Goal: Obtain resource: Obtain resource

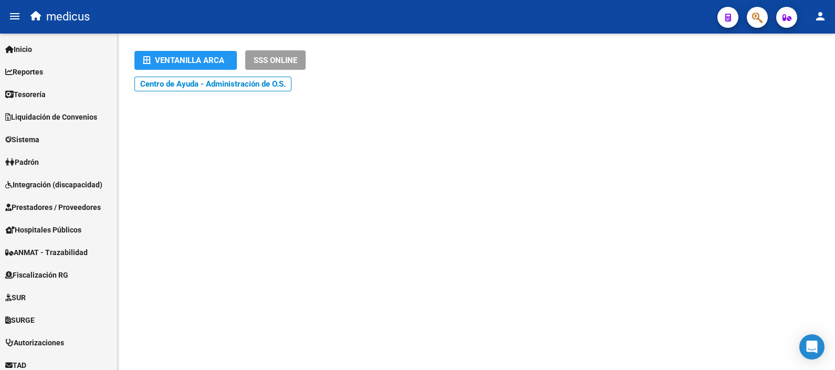
click at [197, 224] on mat-sidenav-content "Ventanilla ARCA SSS ONLINE Instructivos y Video Tutoriales SAAS Centro de Ayuda…" at bounding box center [476, 202] width 717 height 337
click at [304, 324] on mat-sidenav-content "Ventanilla ARCA SSS ONLINE Instructivos y Video Tutoriales SAAS Centro de Ayuda…" at bounding box center [476, 202] width 717 height 337
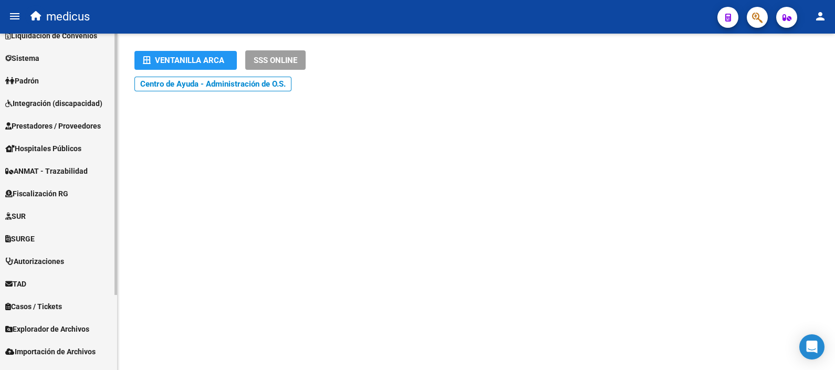
scroll to position [97, 0]
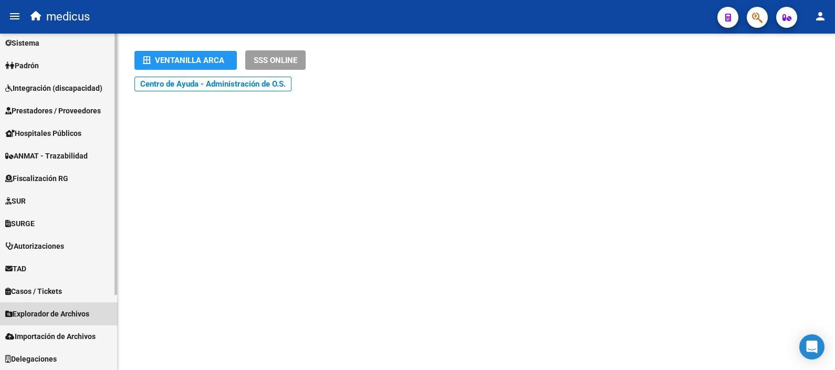
click at [51, 312] on span "Explorador de Archivos" at bounding box center [47, 314] width 84 height 12
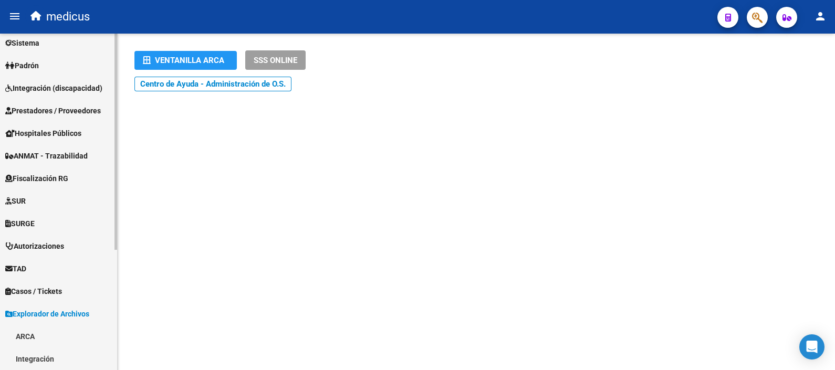
click at [58, 313] on span "Explorador de Archivos" at bounding box center [47, 314] width 84 height 12
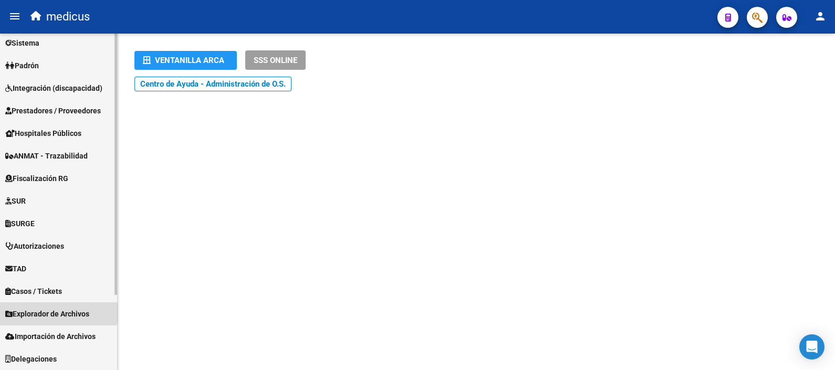
click at [58, 313] on span "Explorador de Archivos" at bounding box center [47, 314] width 84 height 12
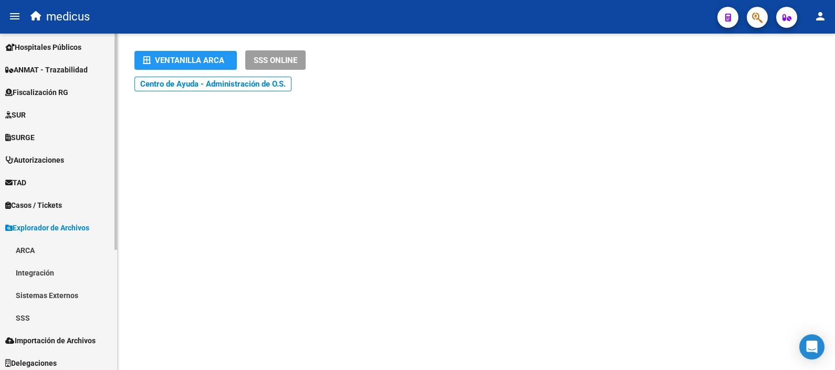
scroll to position [186, 0]
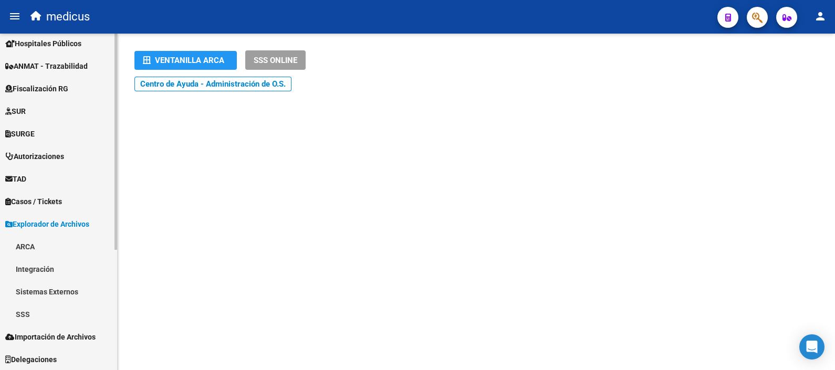
click at [18, 247] on link "ARCA" at bounding box center [58, 246] width 117 height 23
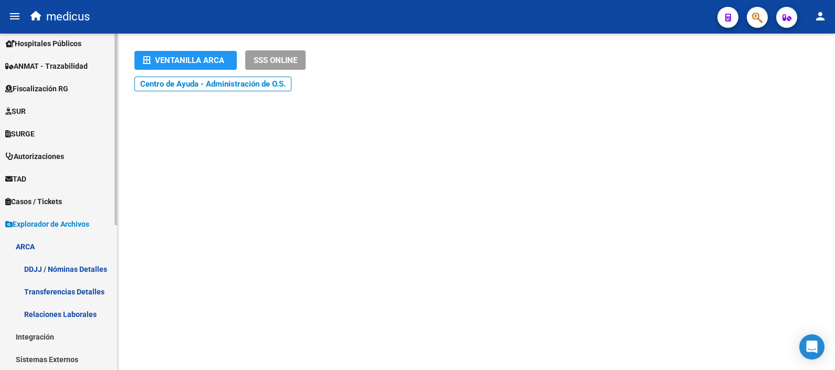
click at [66, 262] on link "DDJJ / Nóminas Detalles" at bounding box center [58, 269] width 117 height 23
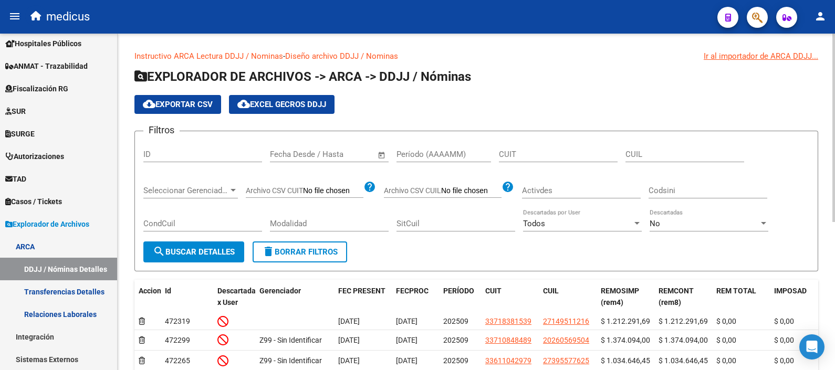
click at [429, 153] on input "Período (AAAAMM)" at bounding box center [443, 154] width 95 height 9
click at [554, 80] on h1 "EXPLORADOR DE ARCHIVOS -> ARCA -> DDJJ / Nóminas" at bounding box center [476, 77] width 684 height 18
click at [202, 104] on span "cloud_download Exportar CSV" at bounding box center [178, 104] width 70 height 9
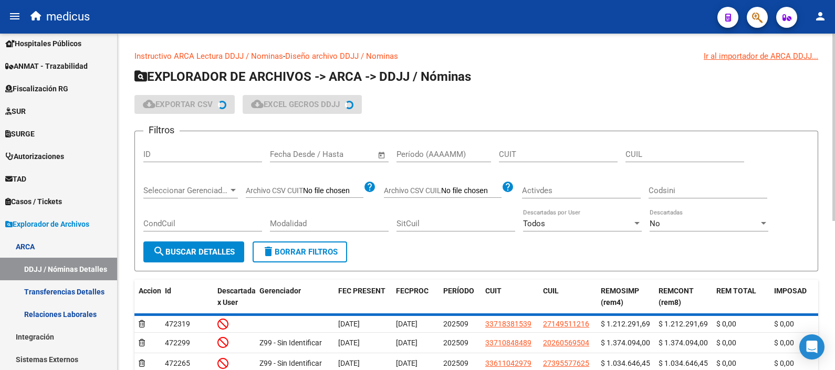
click at [538, 89] on app-list-header "EXPLORADOR DE ARCHIVOS -> ARCA -> DDJJ / Nóminas cloud_download Exportar CSV cl…" at bounding box center [476, 169] width 684 height 203
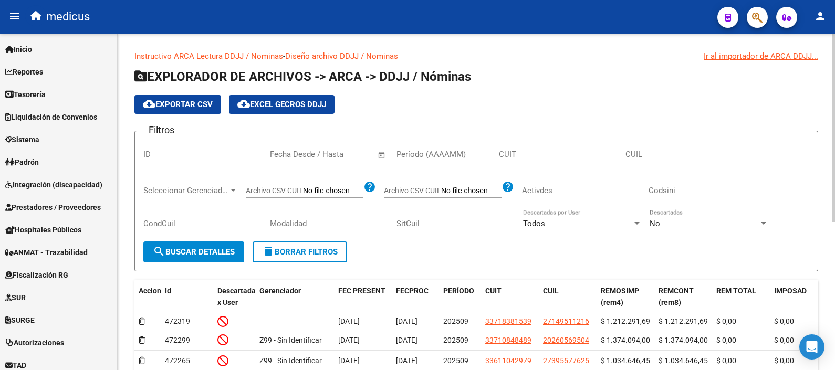
click at [406, 155] on input "Período (AAAAMM)" at bounding box center [443, 154] width 95 height 9
type input "0"
click at [385, 156] on span "Open calendar" at bounding box center [381, 154] width 25 height 25
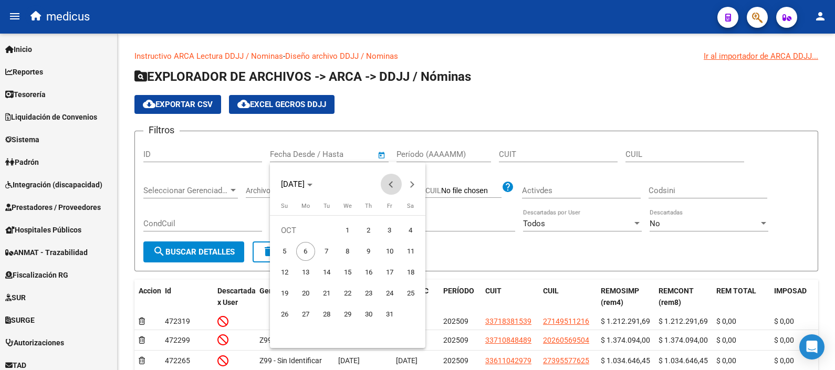
click at [385, 186] on span "Previous month" at bounding box center [391, 184] width 21 height 21
click at [391, 186] on button "Previous month" at bounding box center [391, 184] width 21 height 21
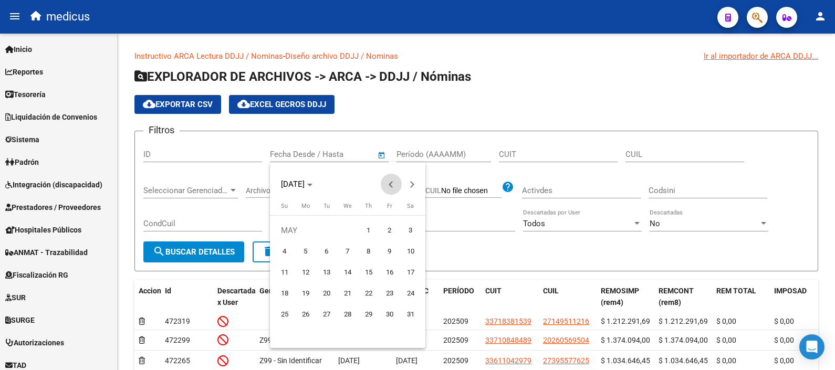
click at [391, 186] on button "Previous month" at bounding box center [391, 184] width 21 height 21
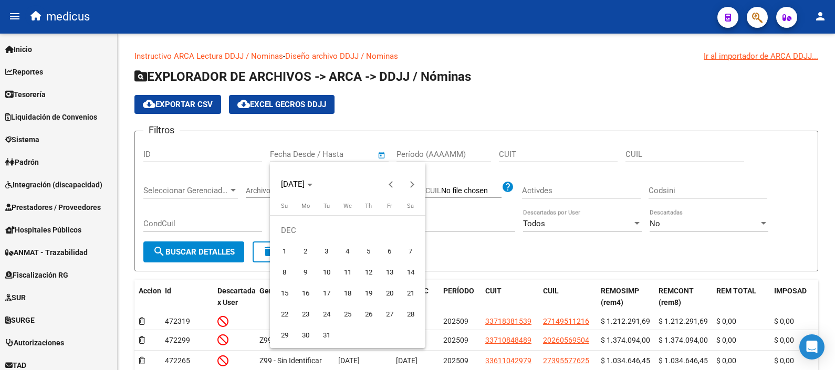
click at [284, 249] on span "1" at bounding box center [284, 251] width 19 height 19
type input "[DATE]"
click at [414, 184] on span "Next month" at bounding box center [412, 184] width 21 height 21
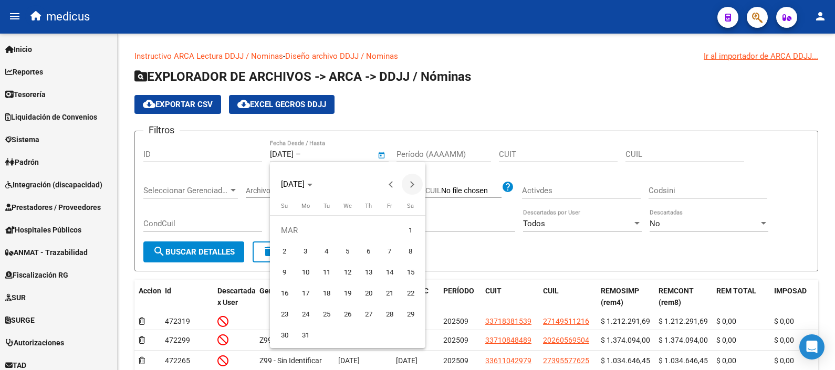
click at [414, 184] on span "Next month" at bounding box center [412, 184] width 21 height 21
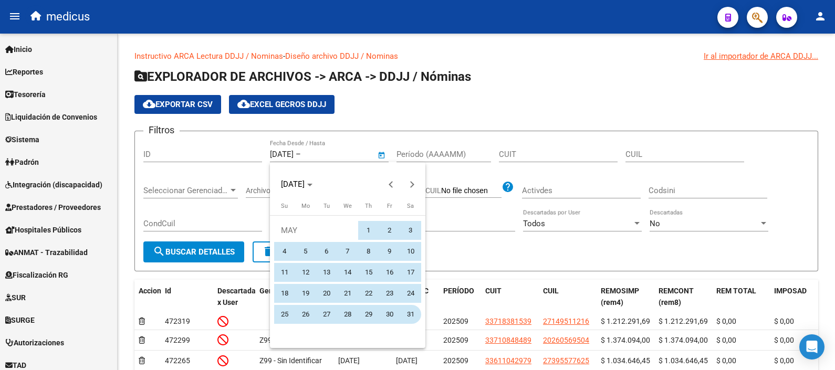
click at [412, 318] on span "31" at bounding box center [410, 314] width 19 height 19
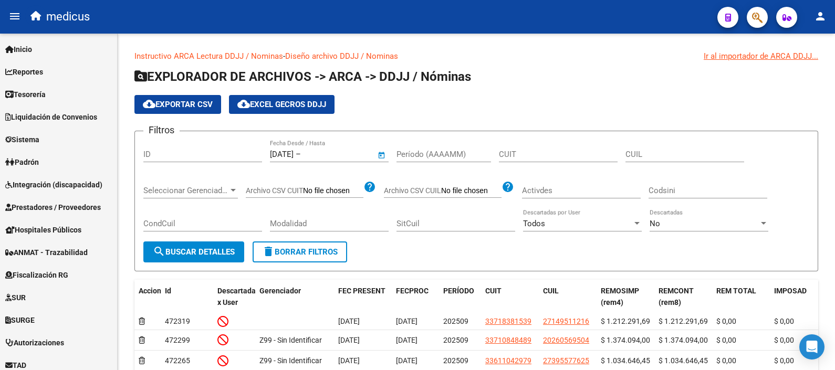
type input "[DATE]"
click at [207, 247] on span "search Buscar Detalles" at bounding box center [194, 251] width 82 height 9
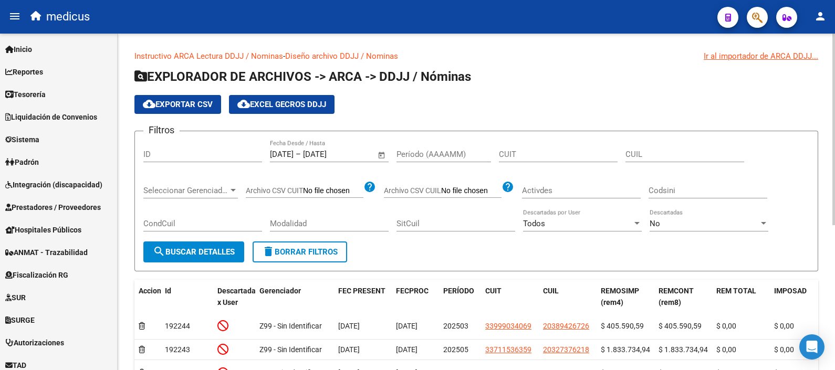
click at [379, 153] on span "Open calendar" at bounding box center [381, 154] width 25 height 25
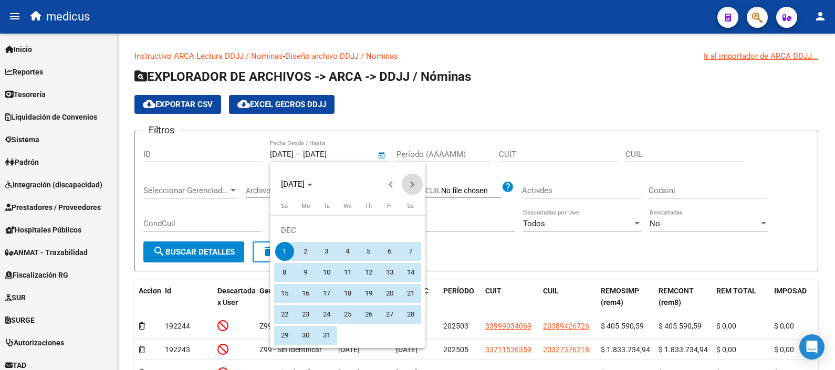
click at [411, 184] on button "Next month" at bounding box center [412, 184] width 21 height 21
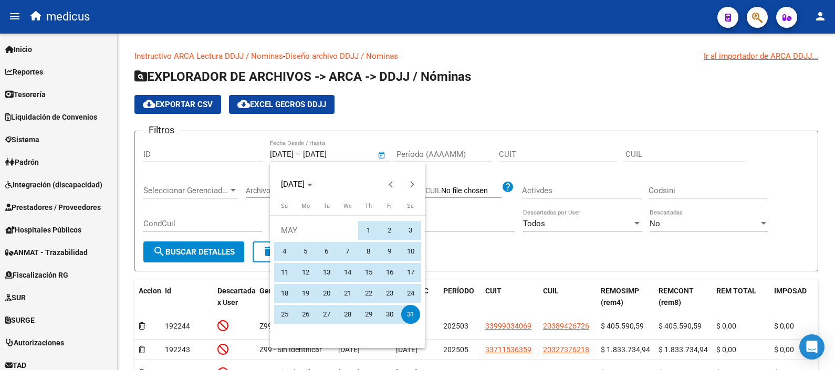
click at [270, 155] on div at bounding box center [417, 185] width 835 height 370
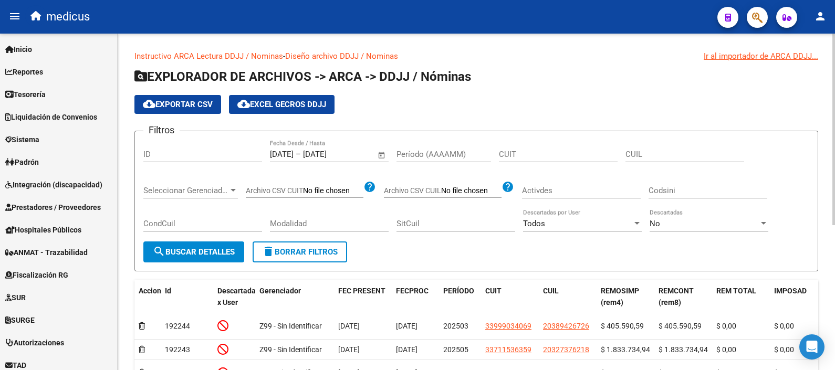
click at [294, 151] on input "[DATE]" at bounding box center [282, 154] width 24 height 9
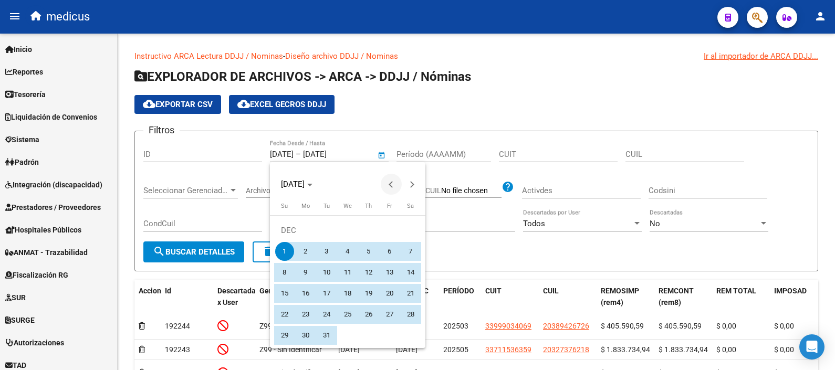
click at [388, 183] on span "Previous month" at bounding box center [391, 184] width 21 height 21
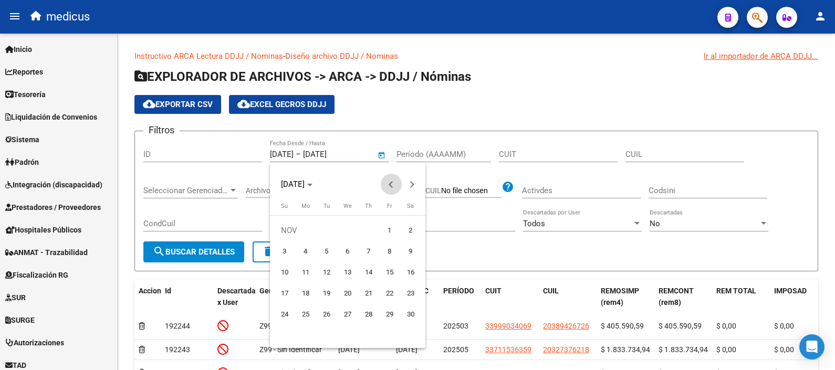
click at [388, 183] on span "Previous month" at bounding box center [391, 184] width 21 height 21
click at [406, 189] on span "Next month" at bounding box center [412, 184] width 21 height 21
click at [391, 231] on span "1" at bounding box center [389, 230] width 19 height 19
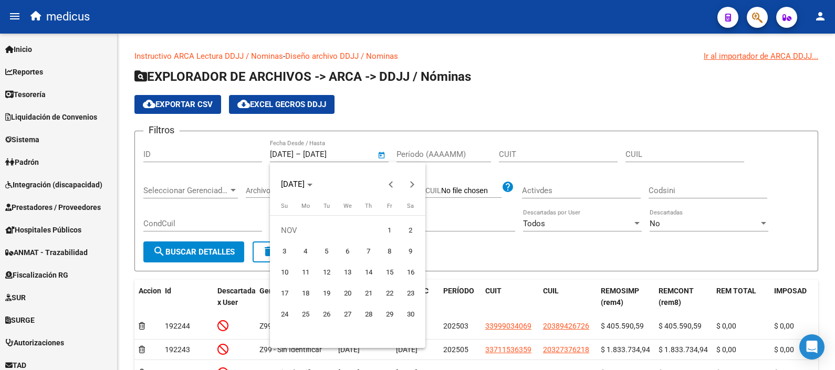
type input "[DATE]"
click at [415, 184] on span "Next month" at bounding box center [412, 184] width 21 height 21
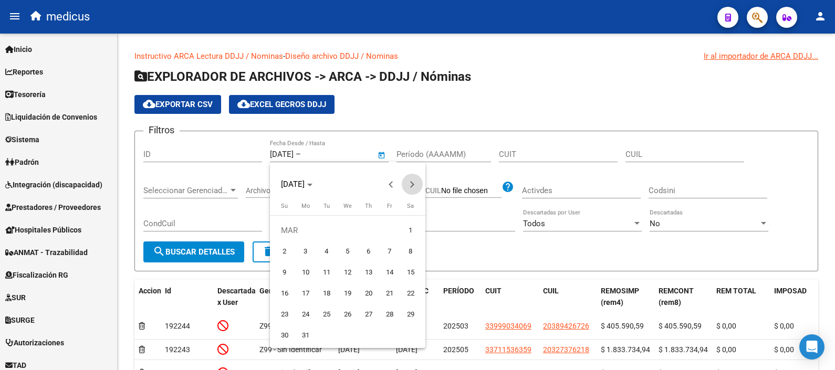
click at [415, 184] on span "Next month" at bounding box center [412, 184] width 21 height 21
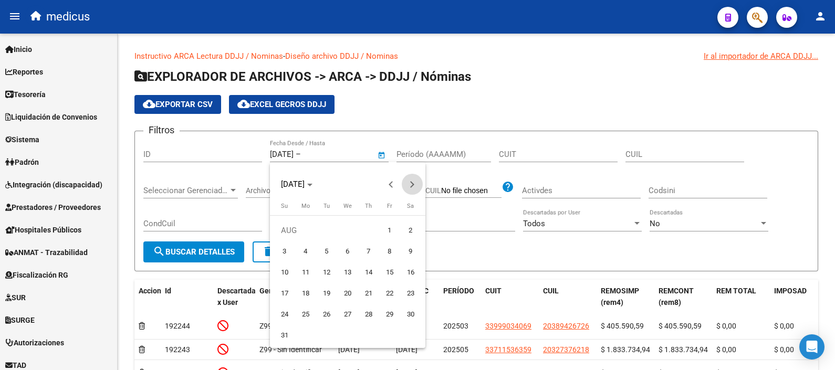
click at [415, 184] on span "Next month" at bounding box center [412, 184] width 21 height 21
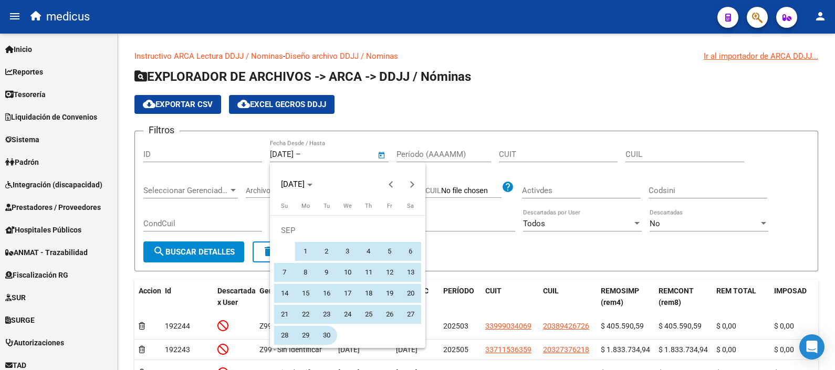
click at [331, 337] on span "30" at bounding box center [326, 335] width 19 height 19
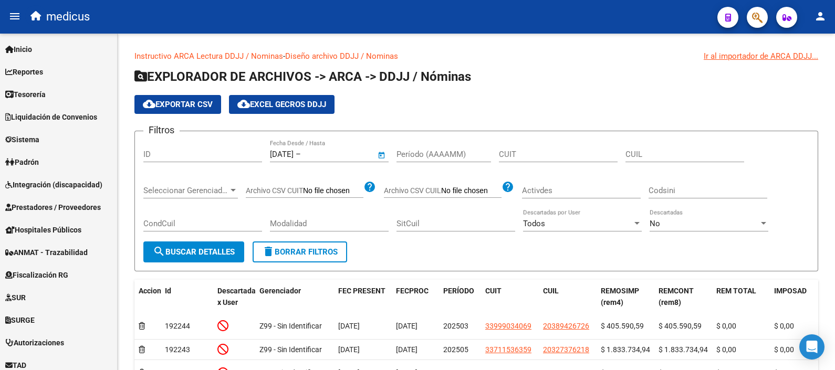
type input "[DATE]"
click at [231, 248] on span "search Buscar Detalles" at bounding box center [194, 251] width 82 height 9
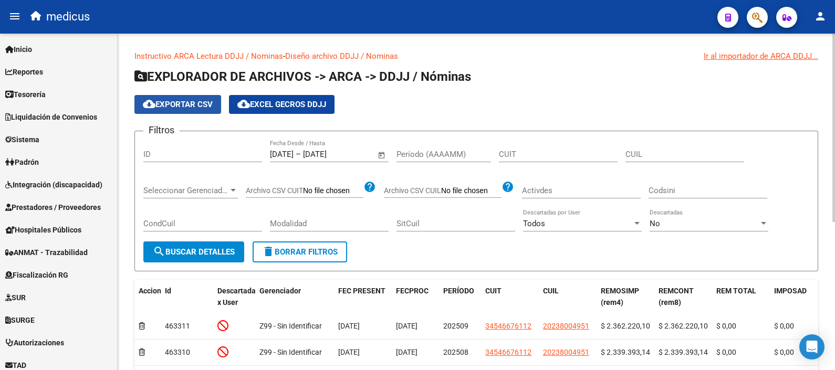
click at [183, 107] on span "cloud_download Exportar CSV" at bounding box center [178, 104] width 70 height 9
click at [292, 153] on input "[DATE]" at bounding box center [282, 154] width 24 height 9
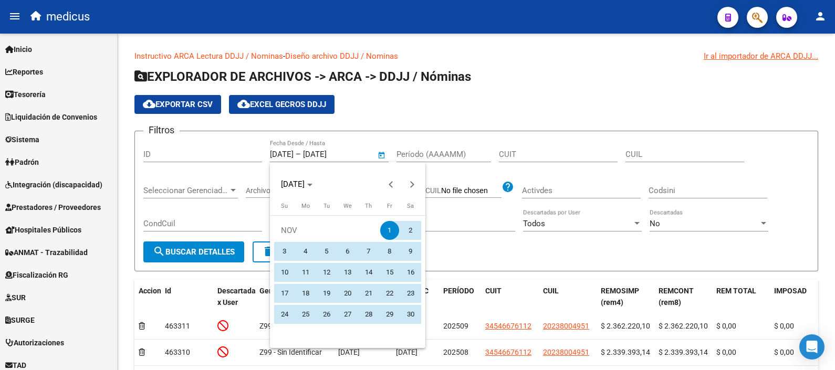
click at [352, 159] on div at bounding box center [417, 185] width 835 height 370
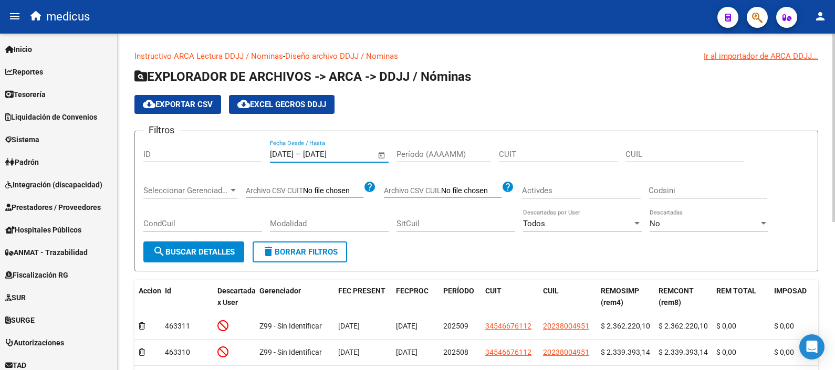
click at [349, 154] on input "[DATE]" at bounding box center [328, 154] width 51 height 9
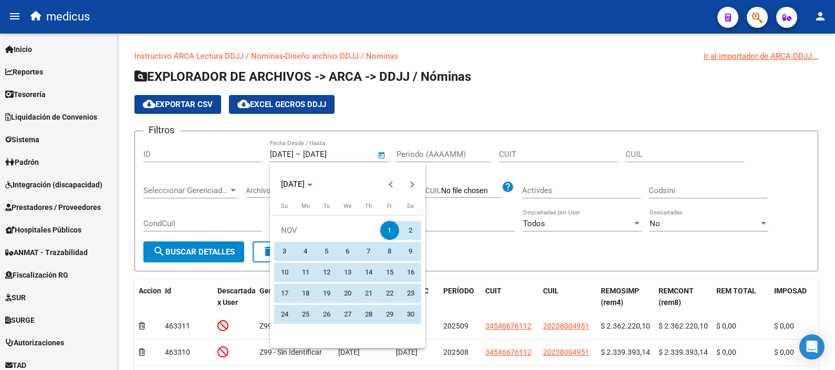
click at [381, 227] on span "1" at bounding box center [389, 230] width 19 height 19
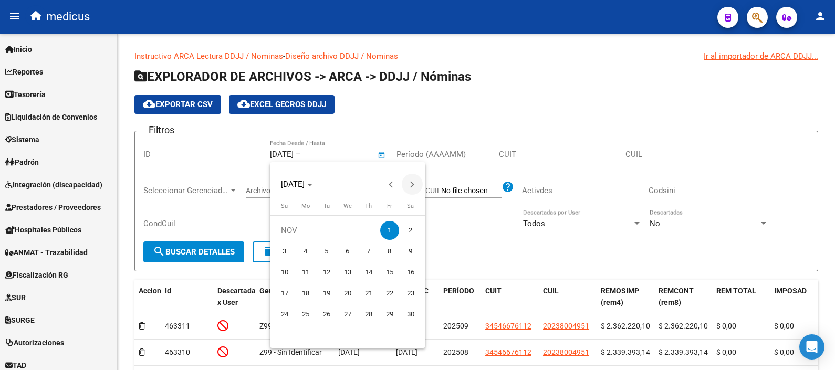
click at [409, 187] on span "Next month" at bounding box center [412, 184] width 21 height 21
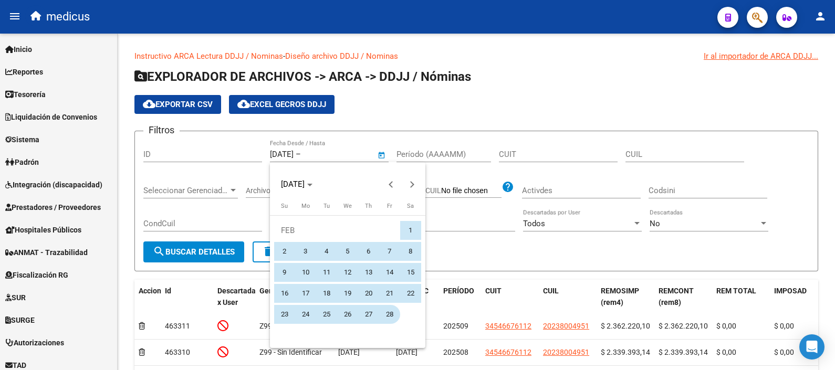
click at [390, 316] on span "28" at bounding box center [389, 314] width 19 height 19
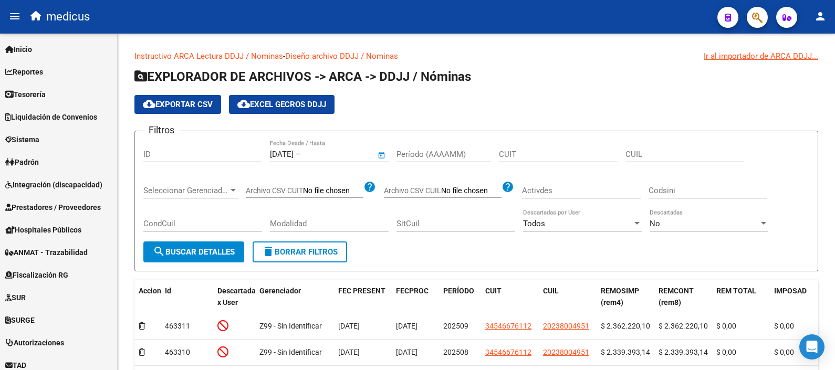
type input "[DATE]"
click at [206, 251] on span "search Buscar Detalles" at bounding box center [194, 251] width 82 height 9
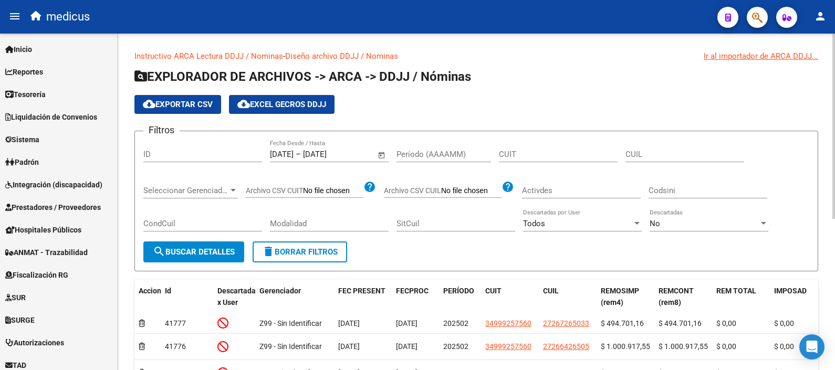
click at [175, 109] on button "cloud_download Exportar CSV" at bounding box center [177, 104] width 87 height 19
click at [381, 155] on span "Open calendar" at bounding box center [381, 154] width 25 height 25
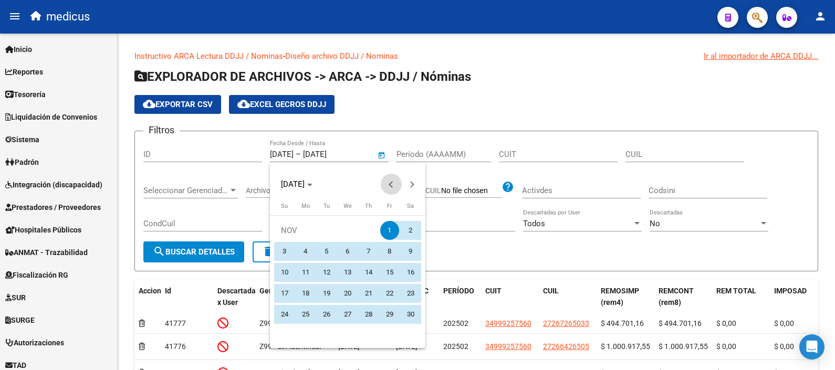
click at [391, 183] on button "Previous month" at bounding box center [391, 184] width 21 height 21
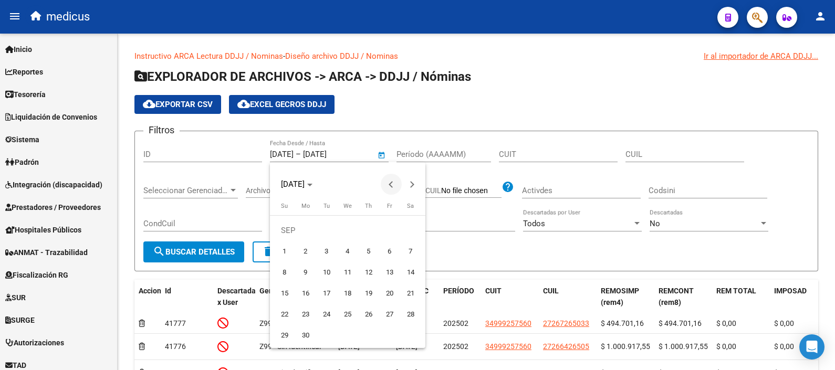
click at [391, 183] on button "Previous month" at bounding box center [391, 184] width 21 height 21
click at [412, 120] on div at bounding box center [417, 185] width 835 height 370
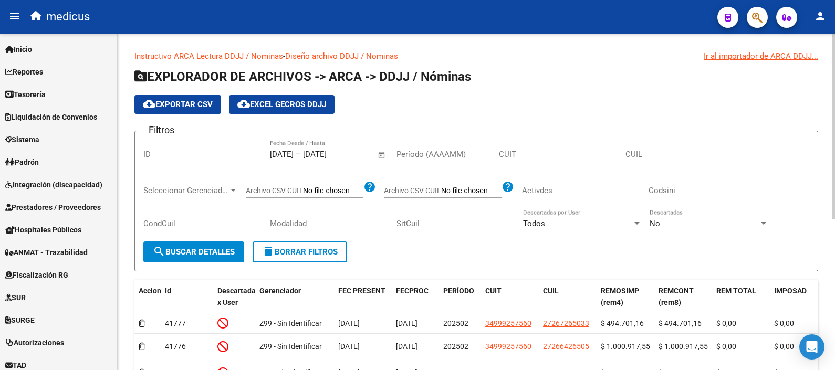
click at [431, 155] on input "Período (AAAAMM)" at bounding box center [443, 154] width 95 height 9
drag, startPoint x: 367, startPoint y: 152, endPoint x: 222, endPoint y: 155, distance: 145.0
click at [222, 155] on div "Filtros ID [DATE] [DATE] – [DATE] [DATE] Fecha Desde / Hasta Período (AAAAMM) C…" at bounding box center [476, 191] width 666 height 102
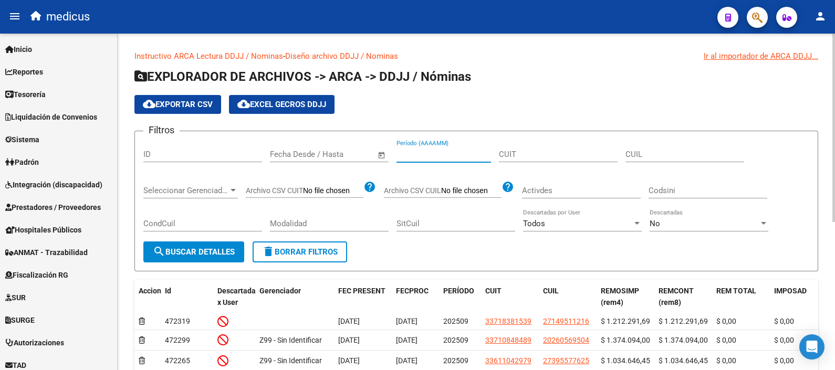
click at [451, 159] on input "Período (AAAAMM)" at bounding box center [443, 154] width 95 height 9
click at [462, 150] on input "Período (AAAAMM)" at bounding box center [443, 154] width 95 height 9
click at [428, 149] on div "Período (AAAAMM)" at bounding box center [443, 151] width 95 height 23
click at [414, 145] on div "Período (AAAAMM)" at bounding box center [443, 151] width 95 height 23
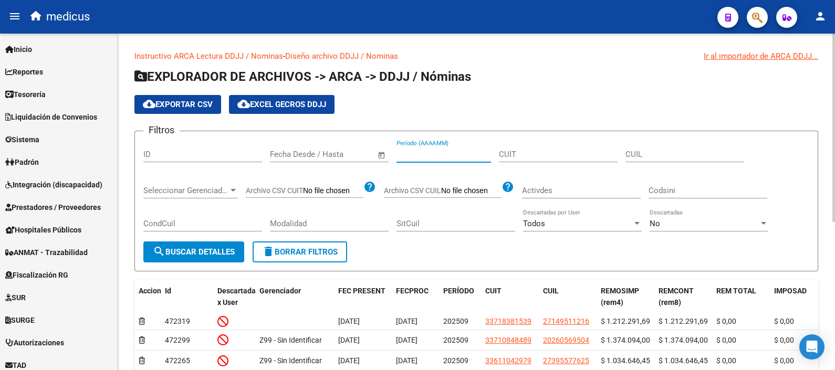
click at [413, 155] on input "Período (AAAAMM)" at bounding box center [443, 154] width 95 height 9
click at [490, 161] on div "Período (AAAAMM)" at bounding box center [443, 151] width 95 height 23
type input "0"
type input "1"
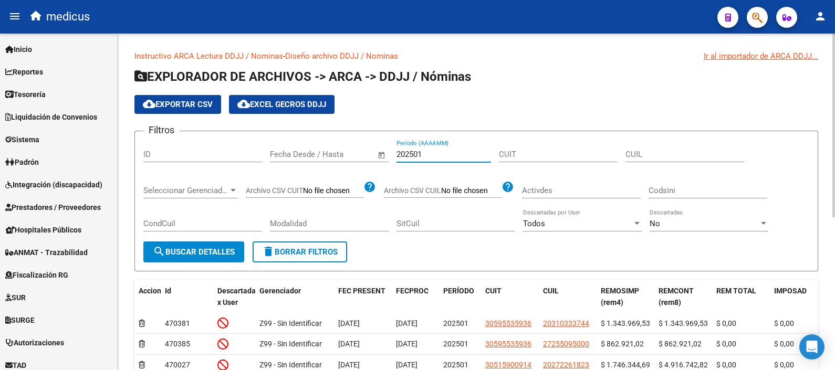
type input "202501"
click at [380, 270] on form "Filtros ID Fecha inicio – Fecha fin Fecha Desde / Hasta 202501 Período (AAAAMM)…" at bounding box center [476, 201] width 684 height 141
click at [221, 252] on span "search Buscar Detalles" at bounding box center [194, 251] width 82 height 9
click at [170, 102] on span "cloud_download Exportar CSV" at bounding box center [178, 104] width 70 height 9
